Goal: Navigation & Orientation: Find specific page/section

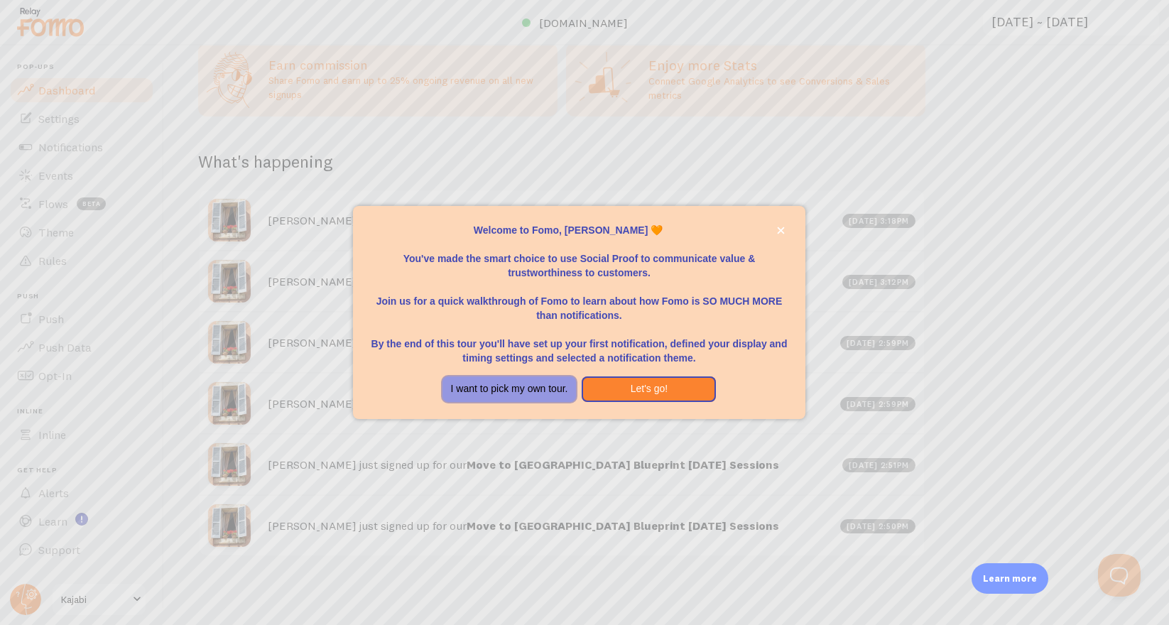
click at [483, 381] on button "I want to pick my own tour." at bounding box center [510, 389] width 134 height 26
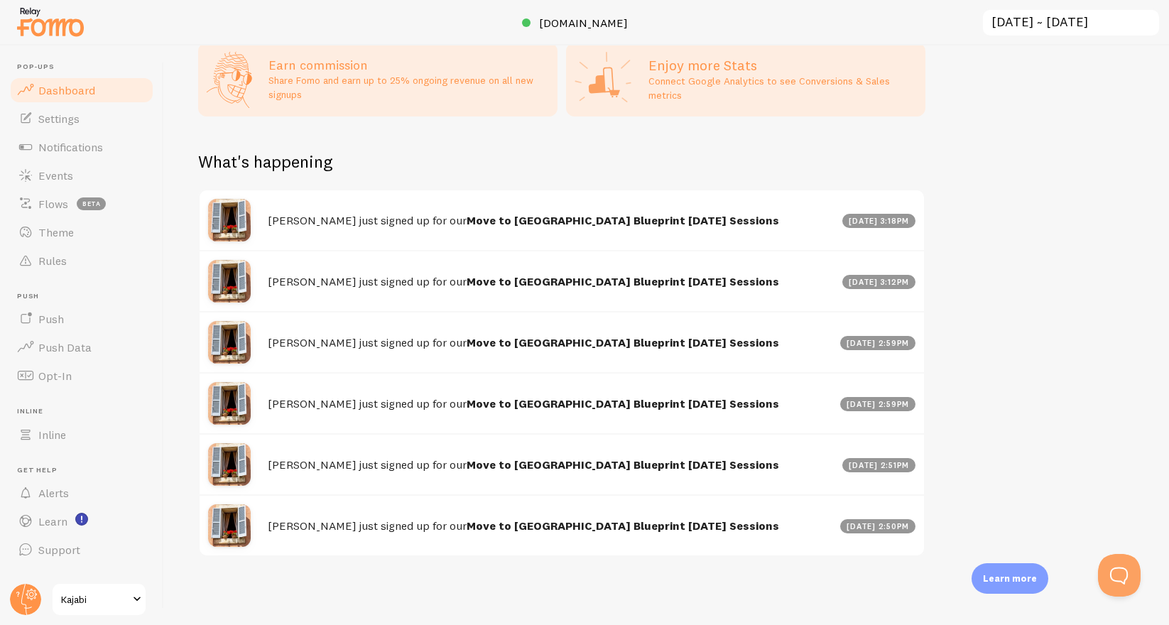
scroll to position [587, 0]
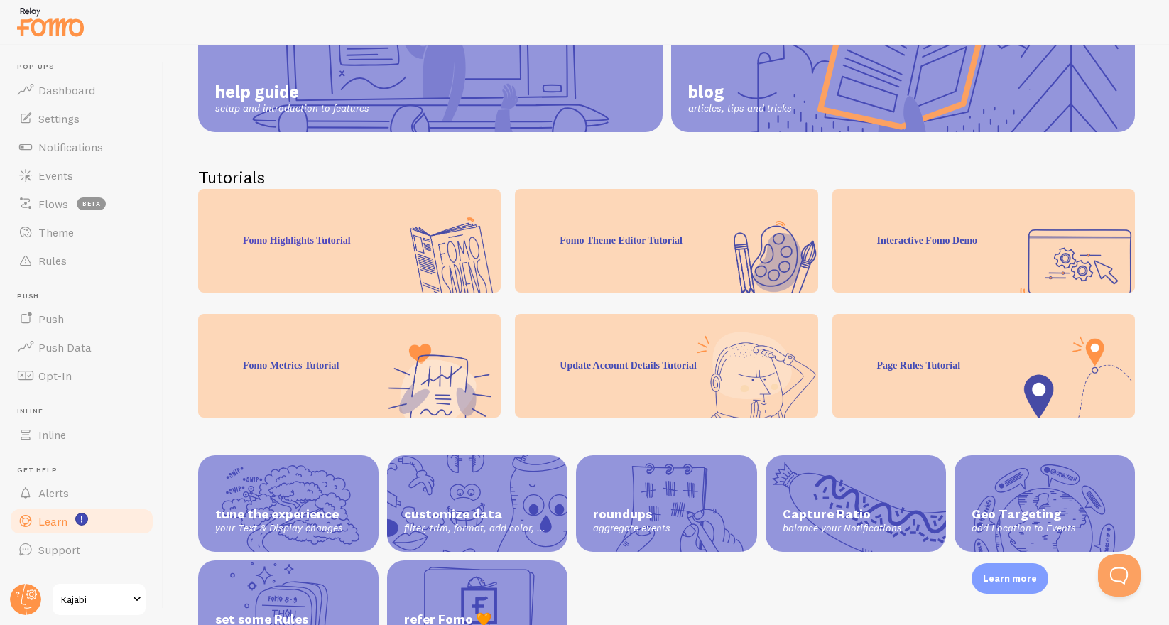
scroll to position [268, 0]
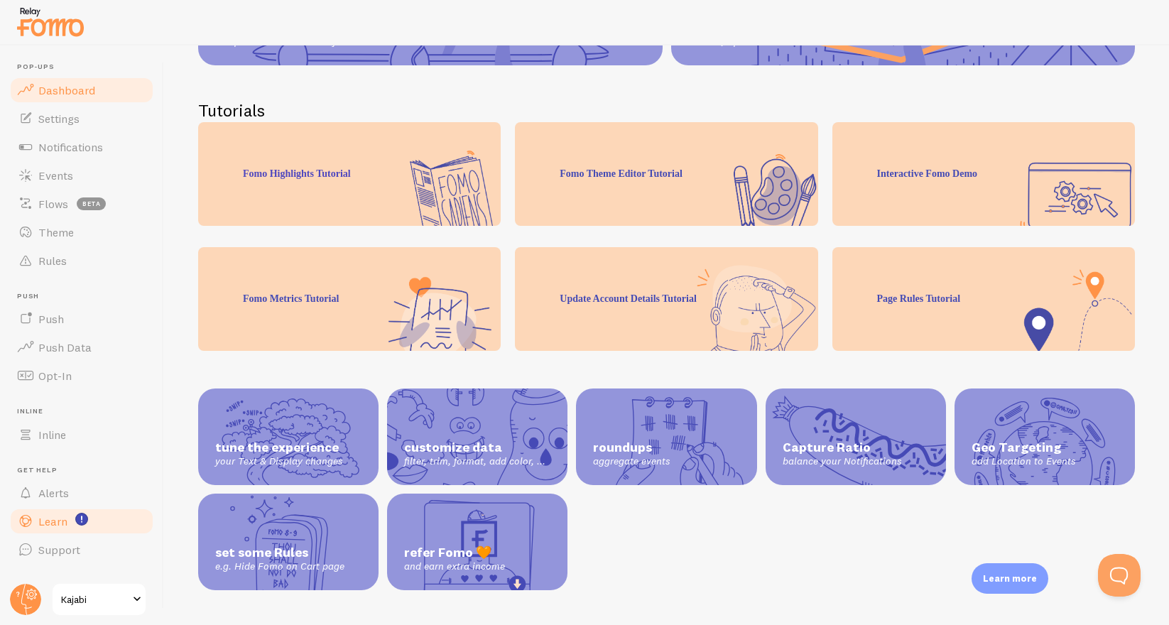
click at [72, 99] on link "Dashboard" at bounding box center [82, 90] width 146 height 28
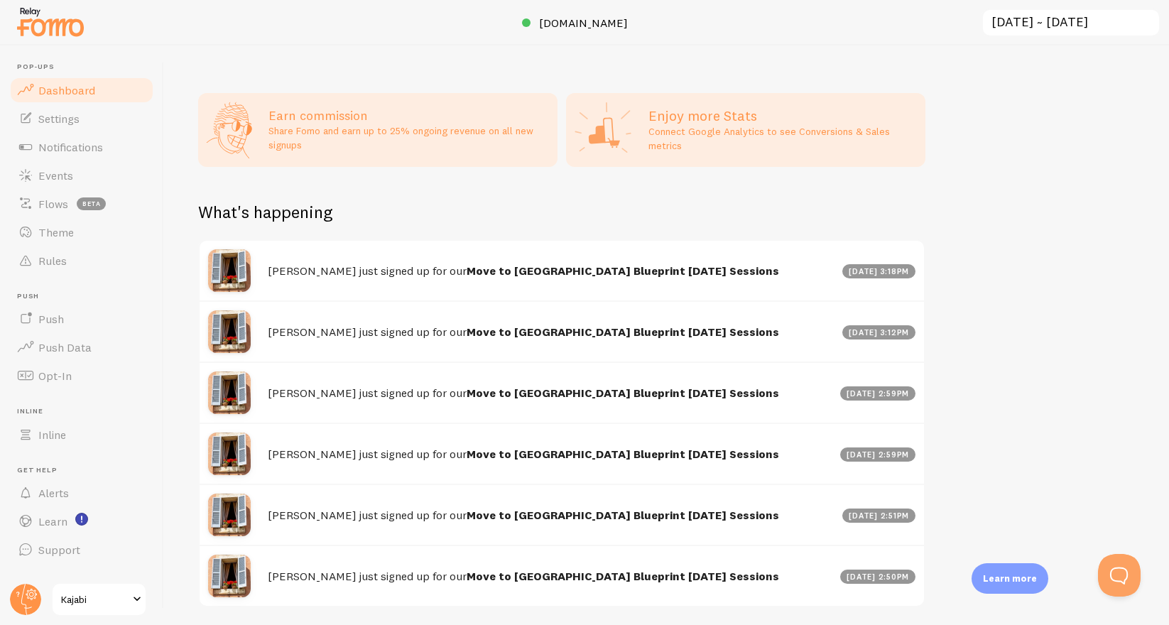
scroll to position [595, 0]
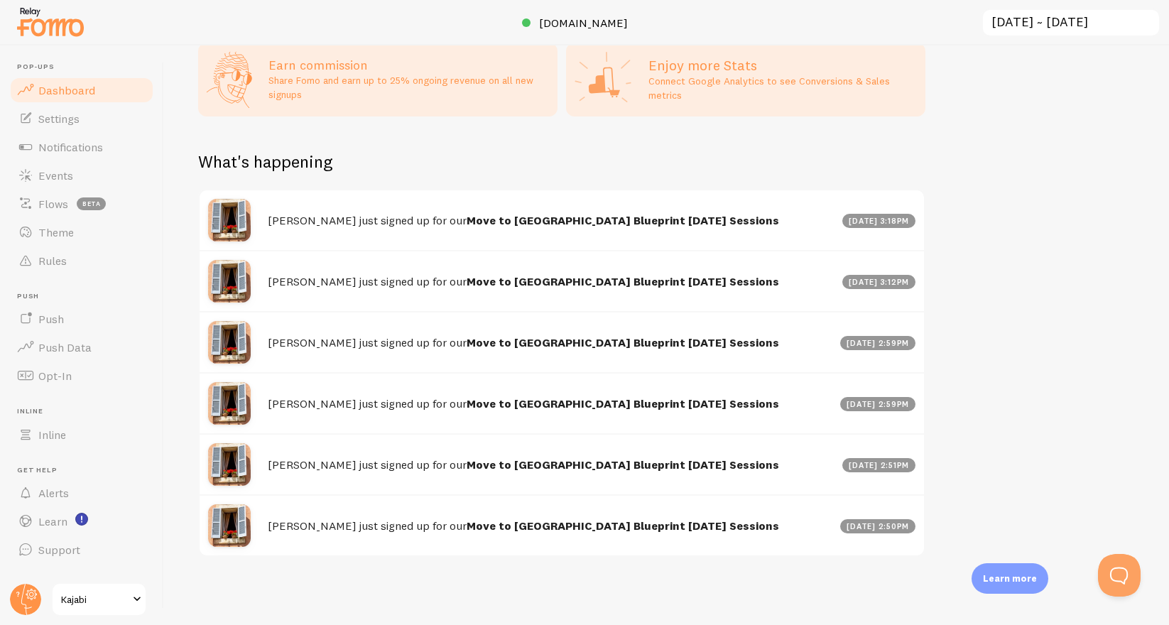
click at [1008, 572] on p "Learn more" at bounding box center [1010, 578] width 54 height 13
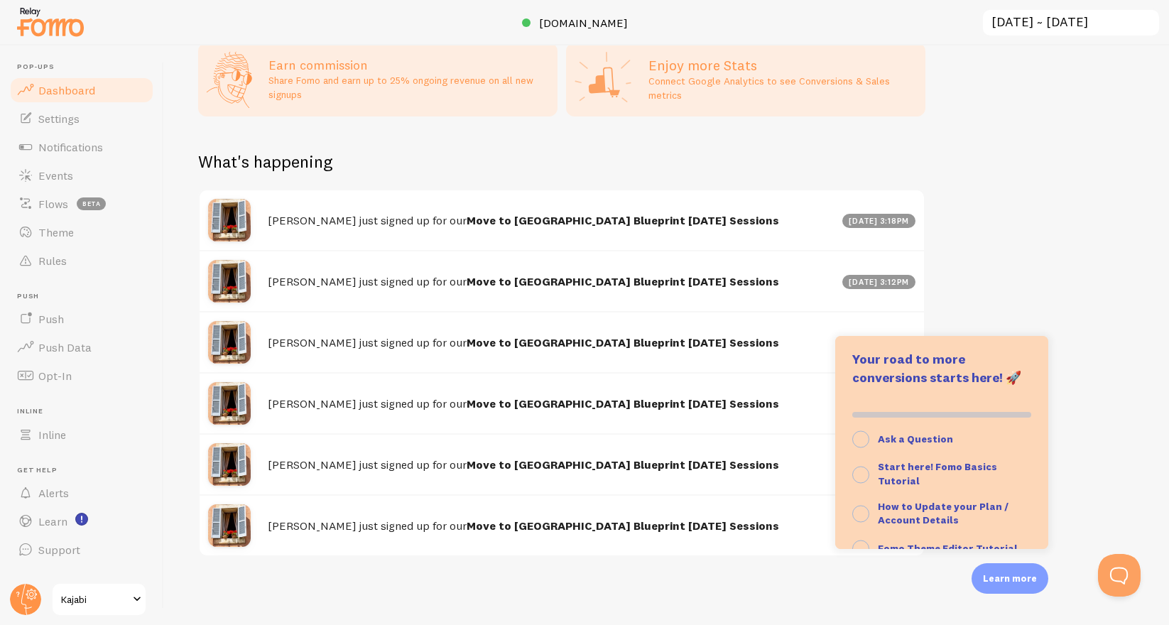
click at [752, 494] on div "[PERSON_NAME] just signed up for our Move to [GEOGRAPHIC_DATA] Blueprint [DATE]…" at bounding box center [562, 524] width 724 height 61
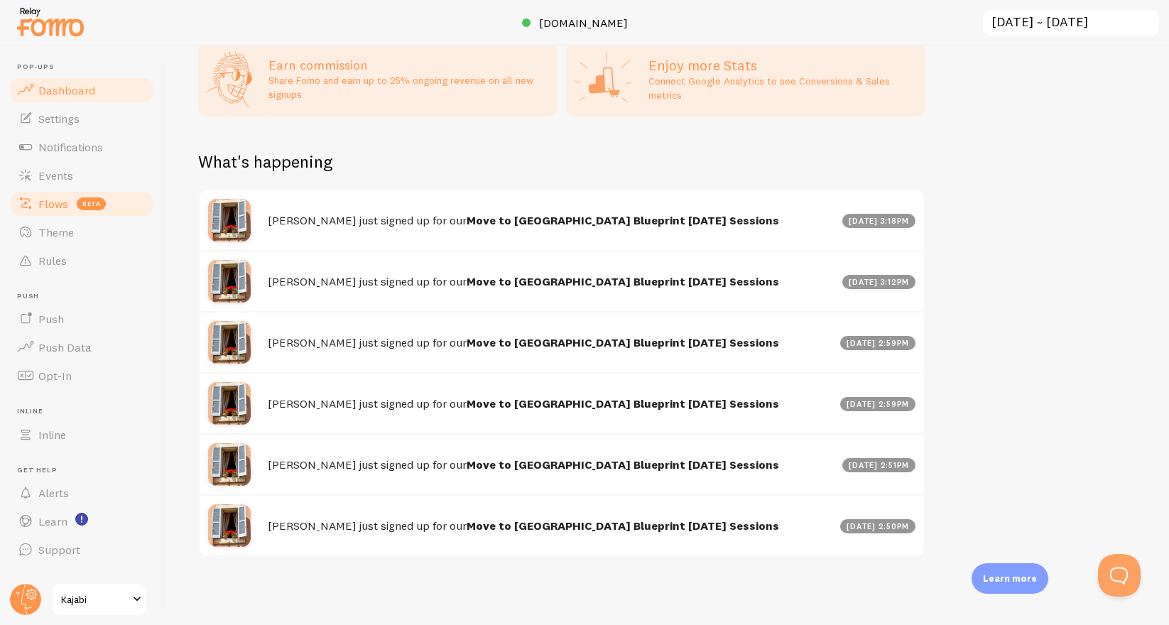
click at [67, 203] on link "Flows beta" at bounding box center [82, 204] width 146 height 28
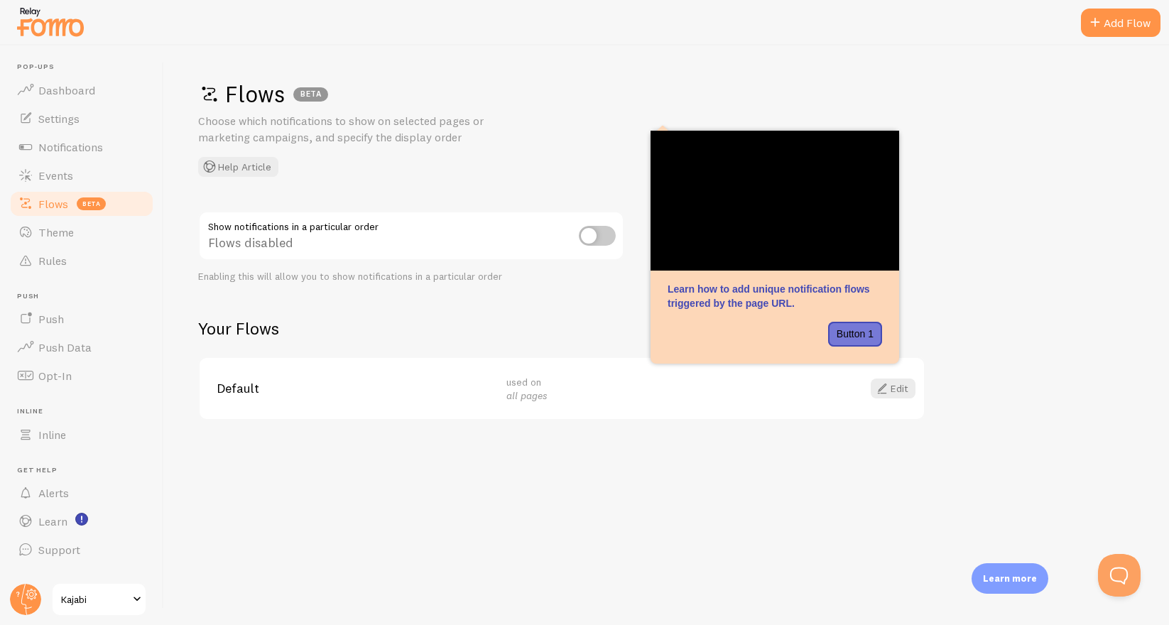
click at [67, 203] on link "Flows beta" at bounding box center [82, 204] width 146 height 28
click at [68, 141] on span "Notifications" at bounding box center [70, 147] width 65 height 14
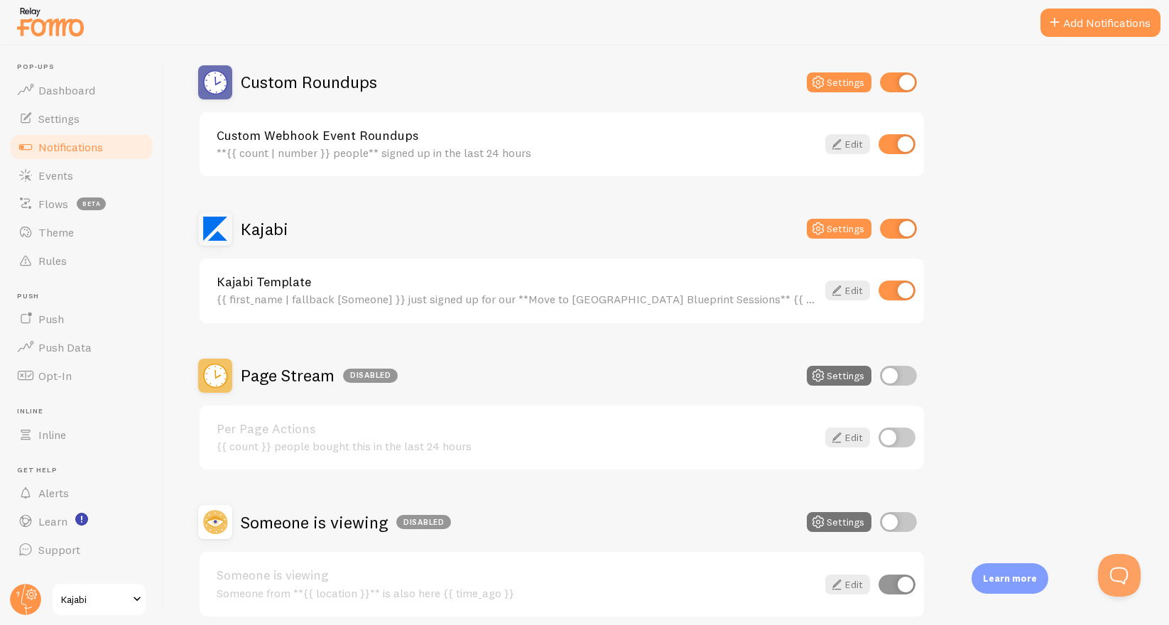
scroll to position [262, 0]
